Goal: Transaction & Acquisition: Subscribe to service/newsletter

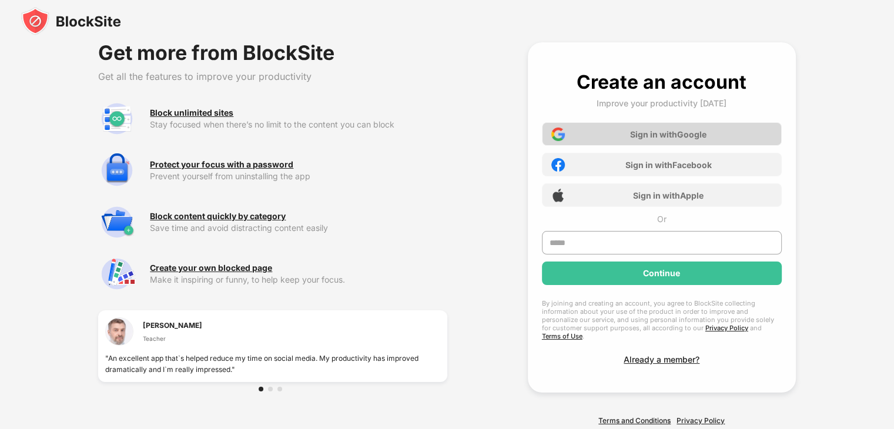
click at [656, 145] on div "Sign in with Google" at bounding box center [662, 133] width 240 height 23
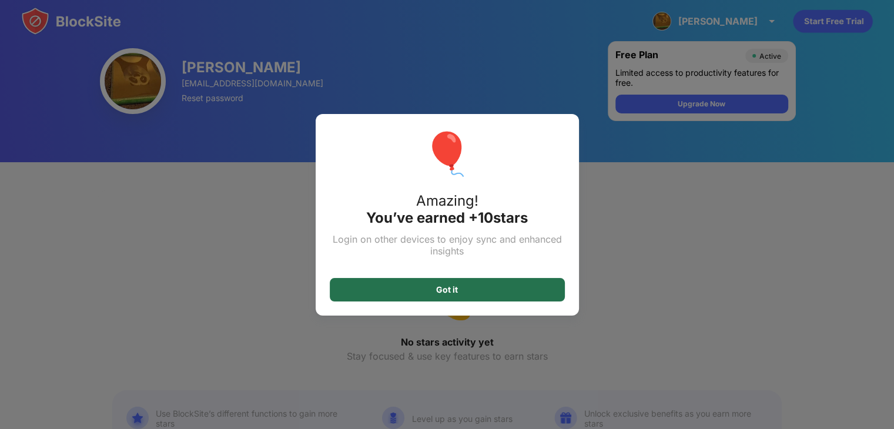
click at [462, 281] on div "Got it" at bounding box center [447, 289] width 235 height 23
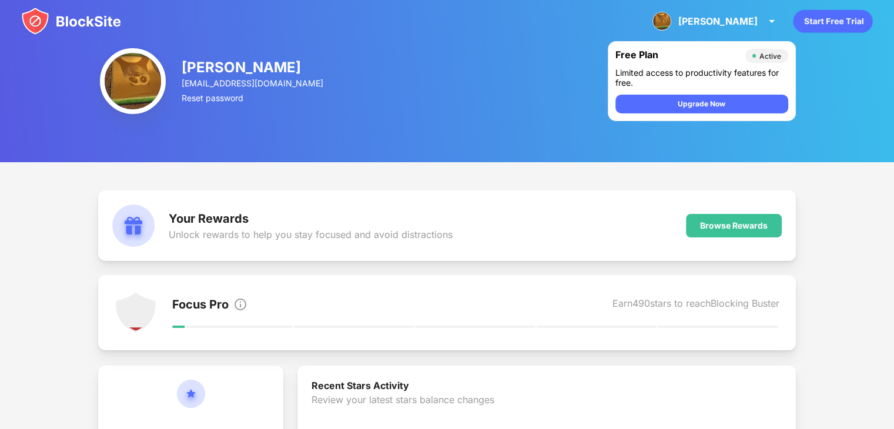
click at [817, 28] on icon "animation" at bounding box center [832, 21] width 79 height 23
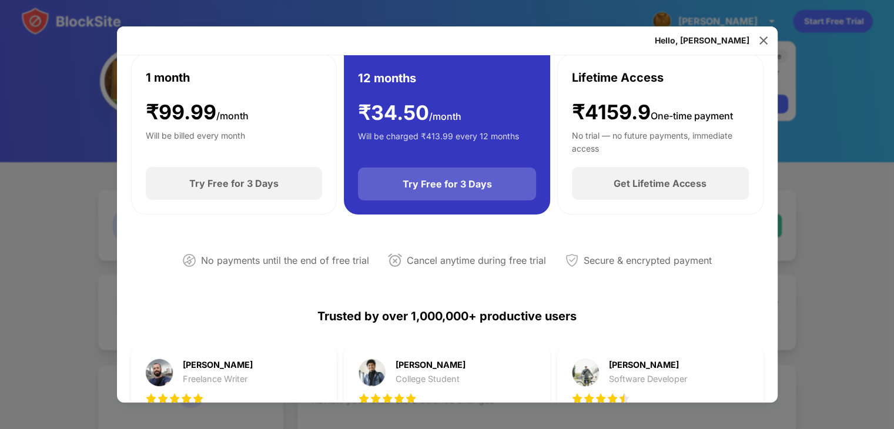
scroll to position [86, 0]
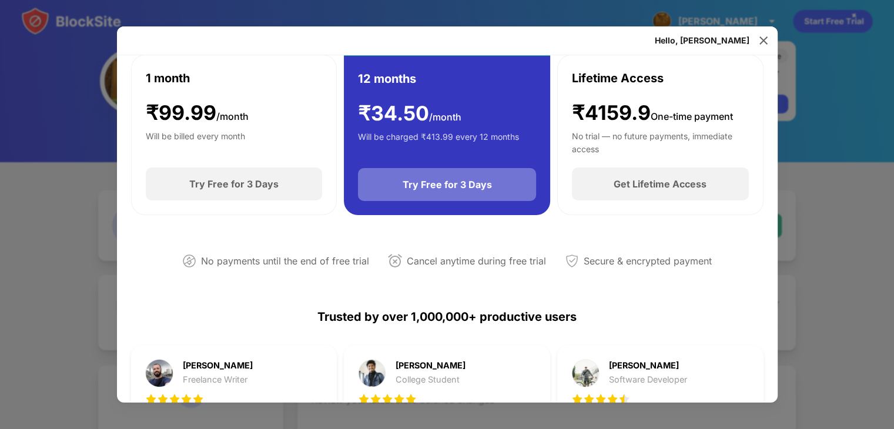
click at [424, 193] on div "Try Free for 3 Days" at bounding box center [447, 184] width 178 height 33
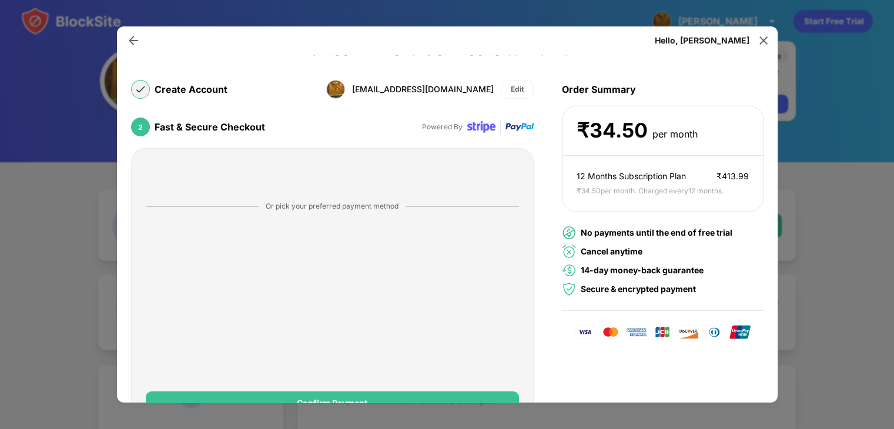
scroll to position [73, 0]
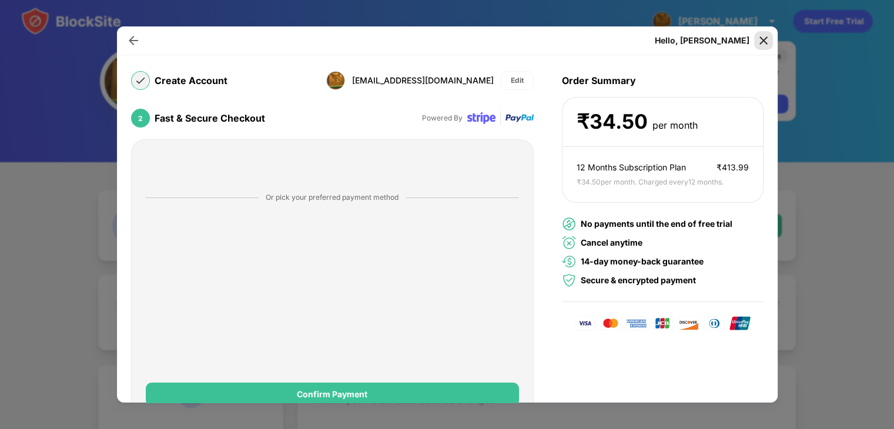
click at [761, 41] on img at bounding box center [763, 41] width 12 height 12
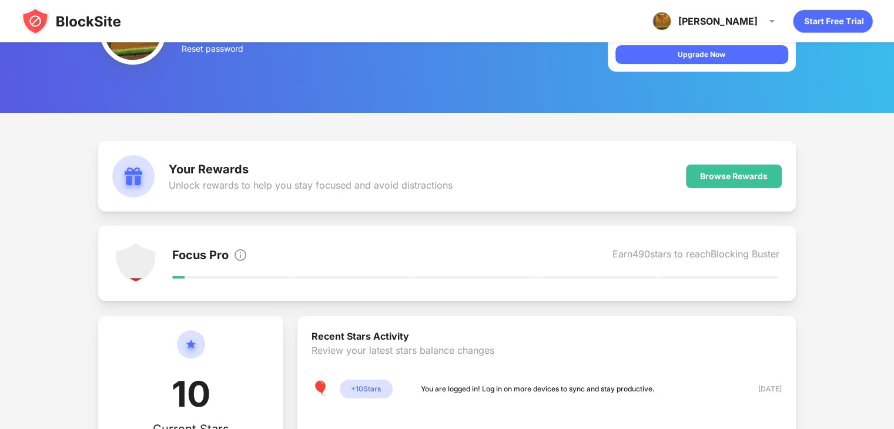
scroll to position [52, 0]
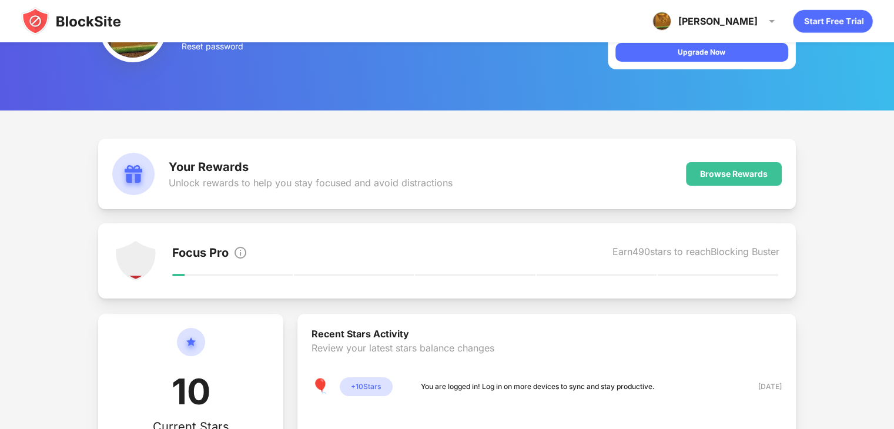
click at [564, 78] on div "[PERSON_NAME] [EMAIL_ADDRESS][DOMAIN_NAME] Reset password Free Plan Active Limi…" at bounding box center [447, 29] width 894 height 162
